Goal: Task Accomplishment & Management: Use online tool/utility

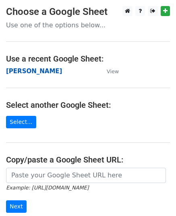
click at [22, 72] on strong "[PERSON_NAME]" at bounding box center [34, 70] width 56 height 7
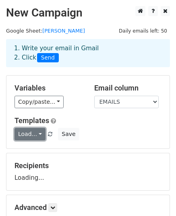
click at [31, 136] on link "Load..." at bounding box center [29, 134] width 31 height 12
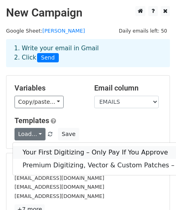
click at [65, 147] on link "Your First Digitizing – Only Pay If You Approve" at bounding box center [134, 152] width 243 height 13
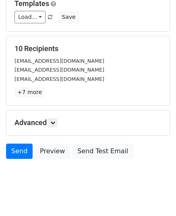
scroll to position [127, 0]
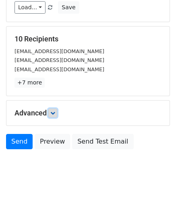
click at [53, 111] on icon at bounding box center [52, 112] width 5 height 5
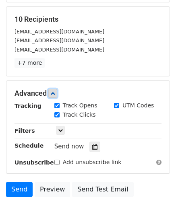
scroll to position [194, 0]
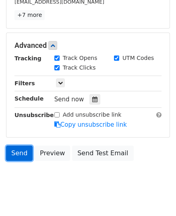
click at [22, 145] on link "Send" at bounding box center [19, 152] width 27 height 15
